Goal: Learn about a topic

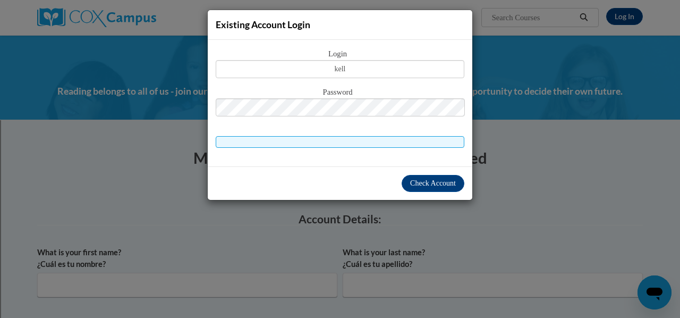
type input "kelly.miller@rusd.org"
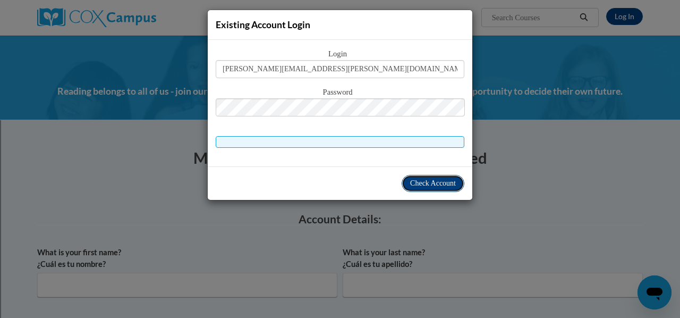
click at [433, 181] on span "Check Account" at bounding box center [433, 183] width 46 height 8
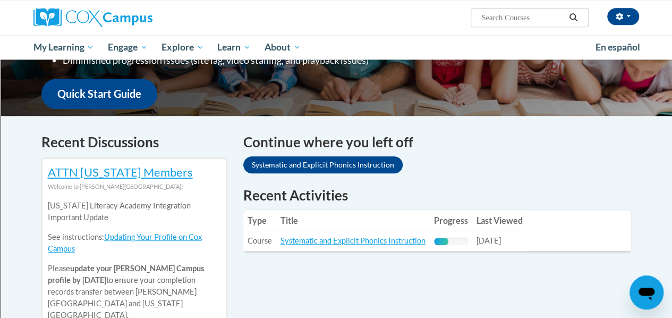
scroll to position [258, 0]
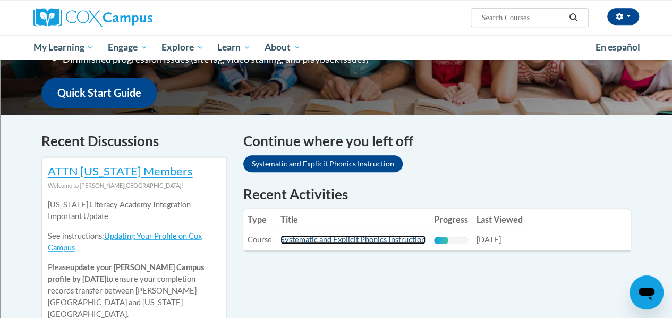
click at [348, 240] on link "Systematic and Explicit Phonics Instruction" at bounding box center [353, 239] width 145 height 9
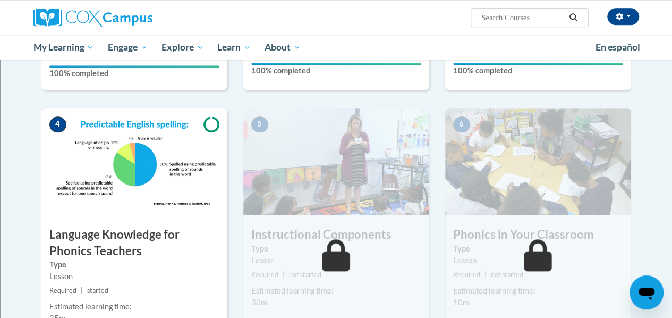
scroll to position [475, 0]
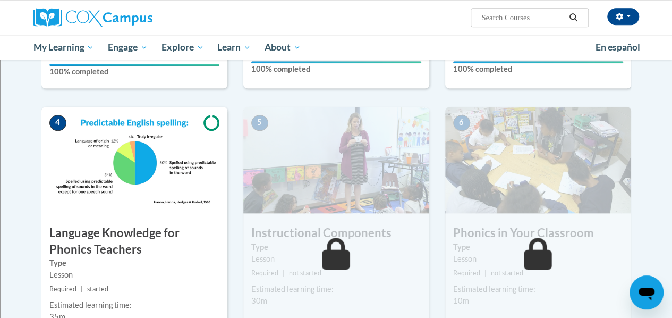
click at [145, 260] on label "Type" at bounding box center [134, 263] width 170 height 12
click at [133, 127] on img at bounding box center [134, 160] width 186 height 106
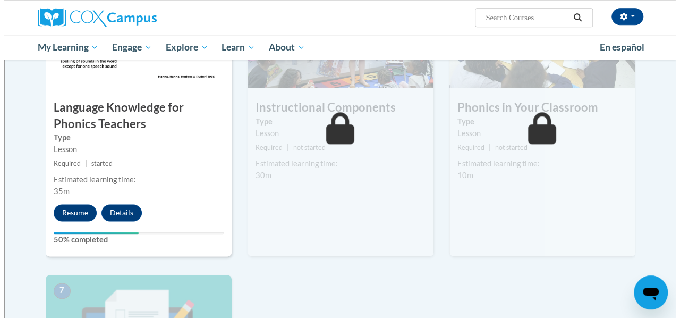
scroll to position [600, 0]
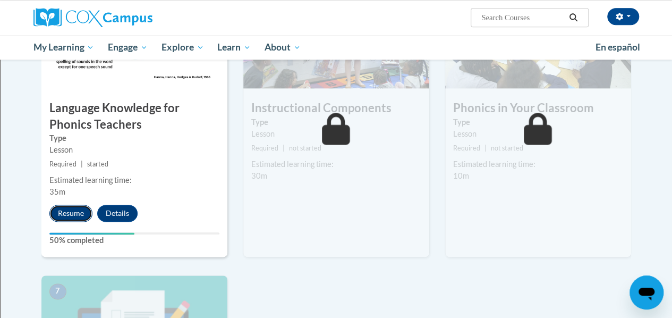
click at [72, 215] on button "Resume" at bounding box center [70, 213] width 43 height 17
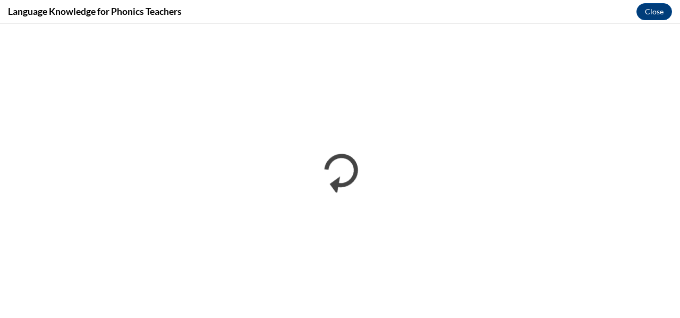
scroll to position [0, 0]
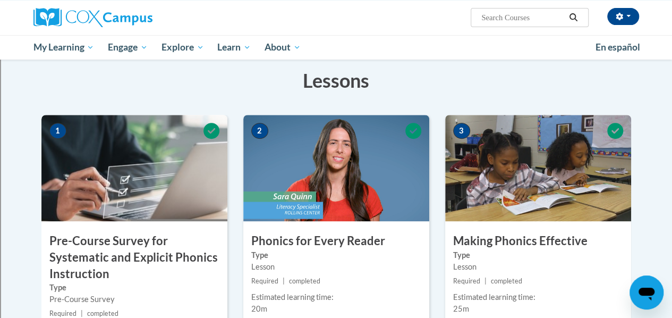
scroll to position [181, 0]
